Goal: Task Accomplishment & Management: Manage account settings

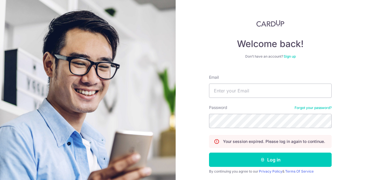
type input "[EMAIL_ADDRESS][DOMAIN_NAME]"
click at [252, 162] on button "Log in" at bounding box center [270, 159] width 122 height 14
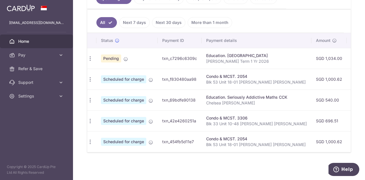
scroll to position [0, 2]
